Goal: Transaction & Acquisition: Purchase product/service

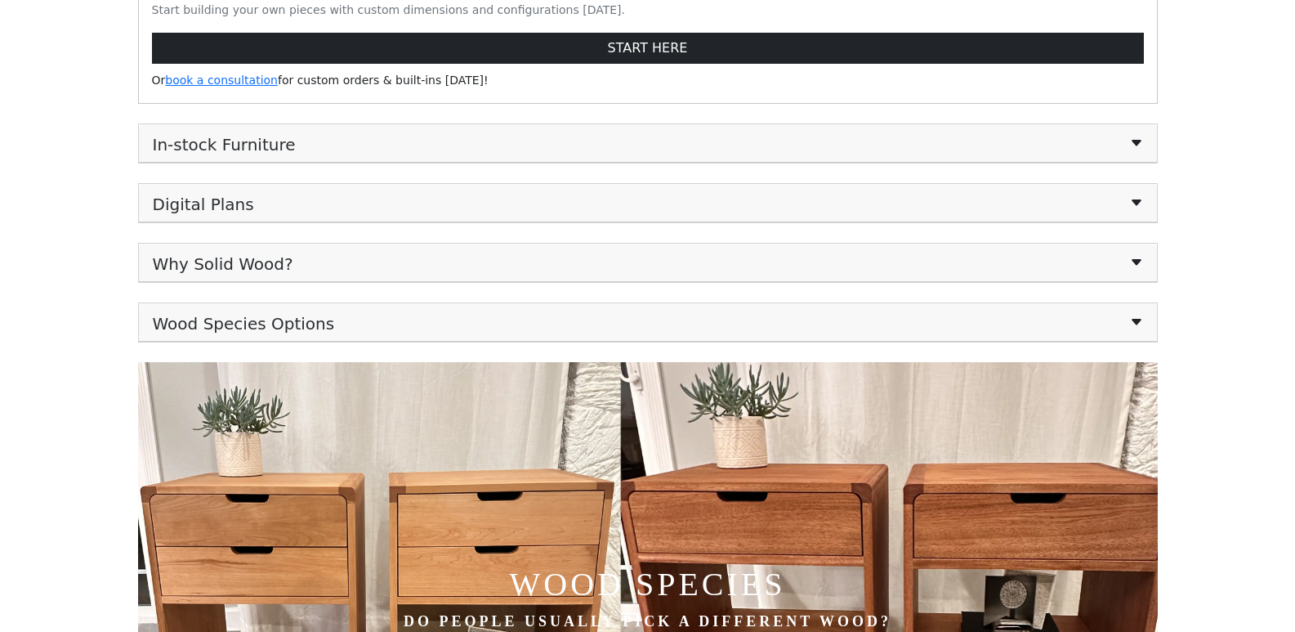
scroll to position [899, 0]
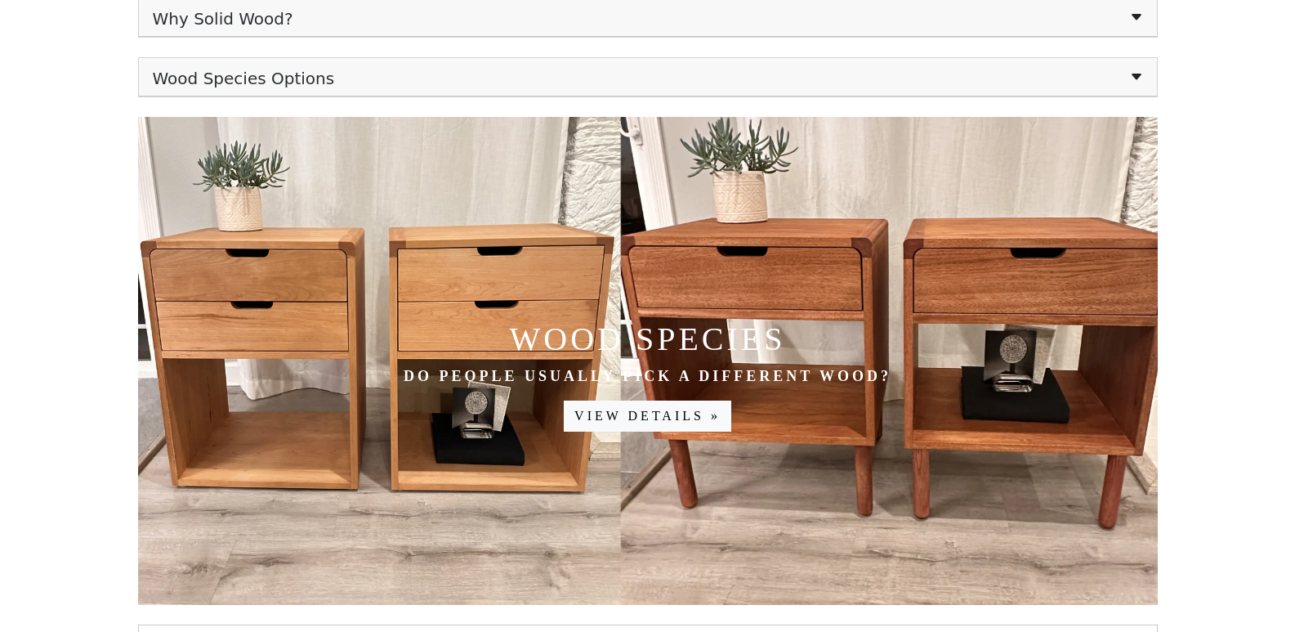
drag, startPoint x: 231, startPoint y: 374, endPoint x: 73, endPoint y: 276, distance: 186.4
click at [73, 276] on body "Customize & Pre-order Furniture Projects Blog Login / Sign Up Made in the Bay A…" at bounding box center [647, 205] width 1295 height 2209
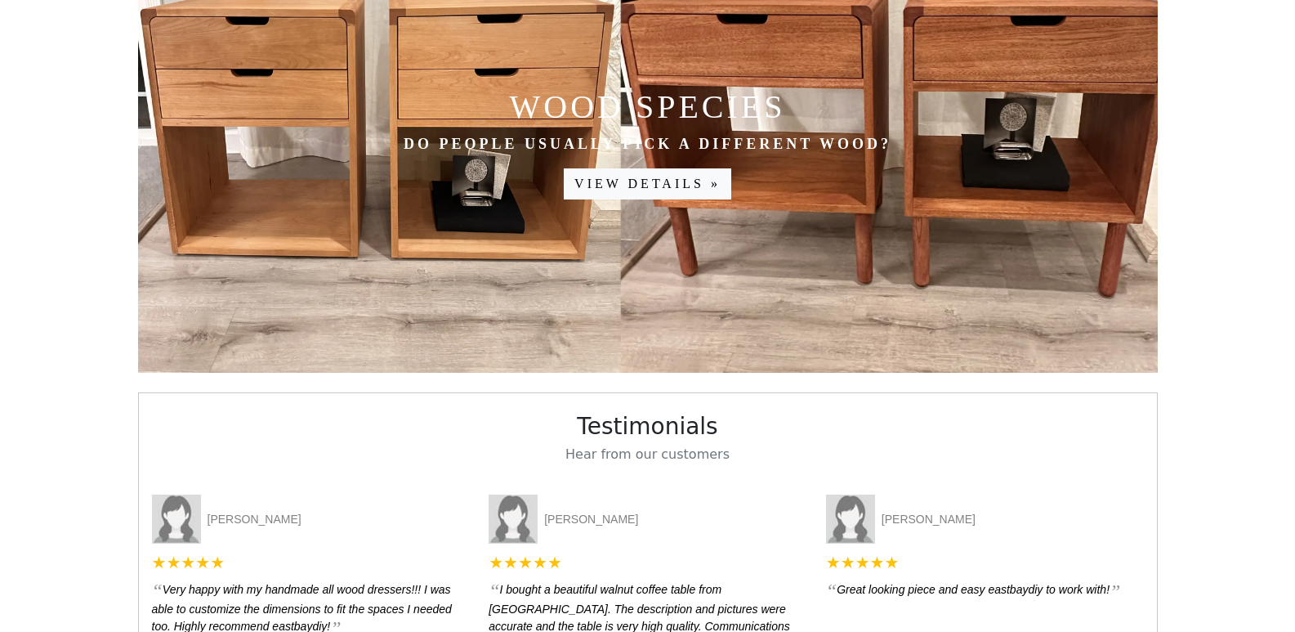
scroll to position [1307, 0]
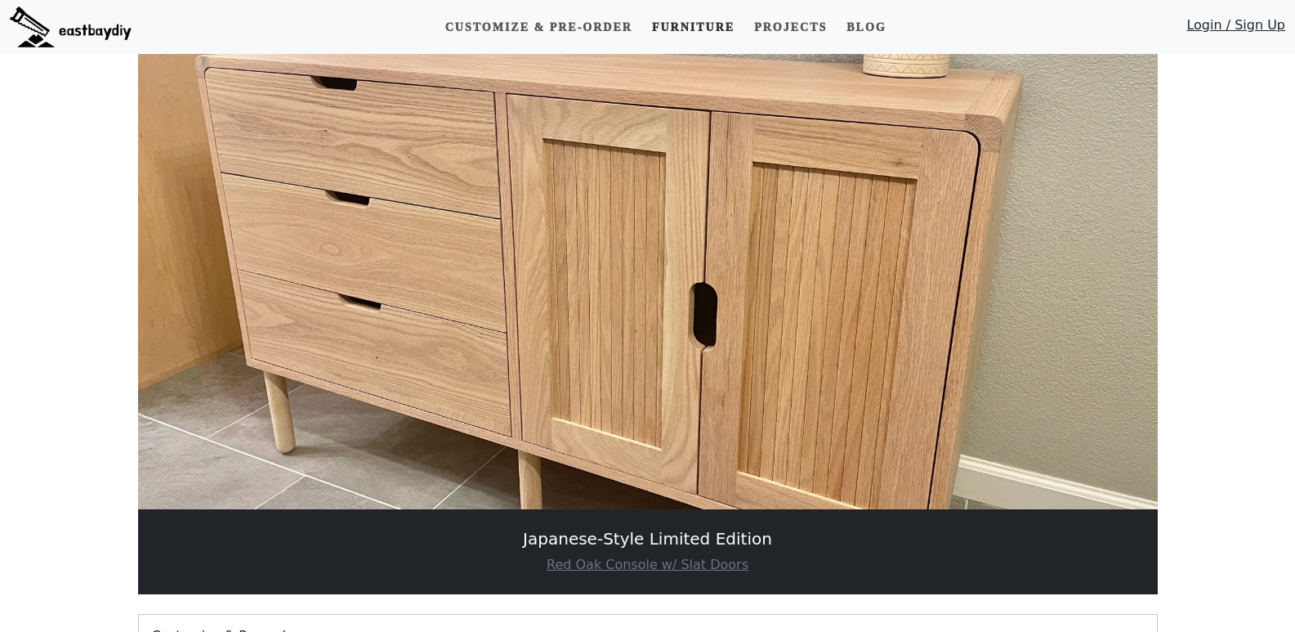
click at [706, 22] on link "Furniture" at bounding box center [694, 27] width 96 height 30
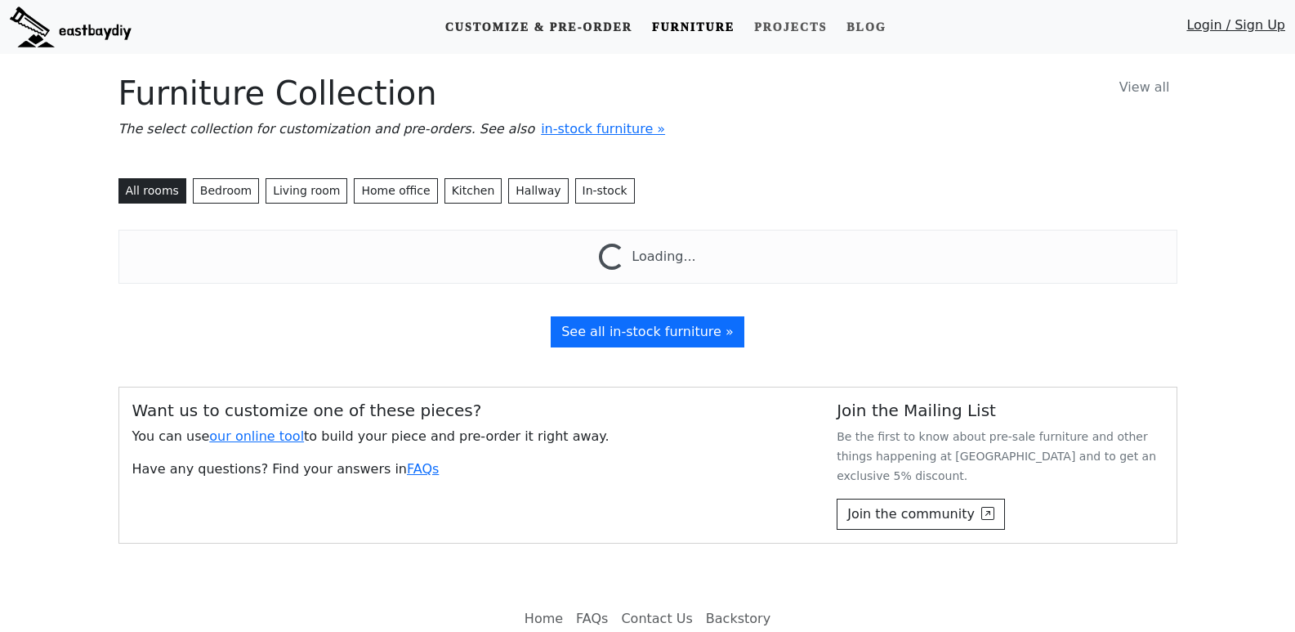
click at [586, 19] on link "Customize & Pre-order" at bounding box center [539, 27] width 200 height 30
